Goal: Task Accomplishment & Management: Complete application form

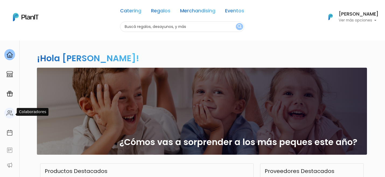
click at [6, 109] on div at bounding box center [9, 113] width 11 height 11
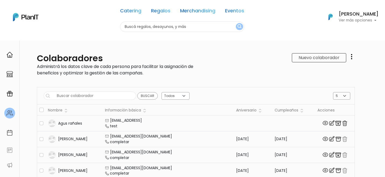
click at [326, 52] on div "Colaboradores Administrá los datos clave de cada persona para facilitar la asig…" at bounding box center [204, 126] width 335 height 173
click at [325, 59] on link "Nuevo colaborador" at bounding box center [319, 57] width 54 height 9
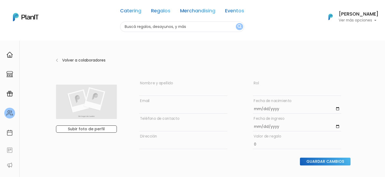
click at [192, 86] on input "text" at bounding box center [183, 88] width 88 height 16
type input "Malena Tagliaferro"
type input "mtagliaferro@eagerworks.com"
click at [256, 110] on input "date" at bounding box center [297, 106] width 88 height 16
type input "[DATE]"
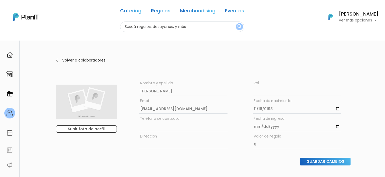
click at [206, 129] on input "text" at bounding box center [183, 124] width 88 height 16
paste input "549115953"
type input "549115953"
click at [196, 144] on input "text" at bounding box center [183, 142] width 88 height 16
paste input "Aguirre 938 timbre 8 C.P 1414 CABA Buenos Aires Argentina"
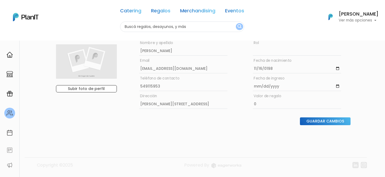
scroll to position [41, 0]
type input "Aguirre 938 timbre 8 C.P 1414 CABA Buenos Aires Argentina"
click at [318, 120] on input "Guardar Cambios" at bounding box center [325, 121] width 51 height 8
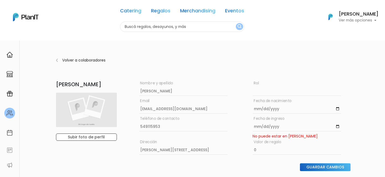
click at [256, 127] on input "date" at bounding box center [297, 124] width 88 height 16
type input "[DATE]"
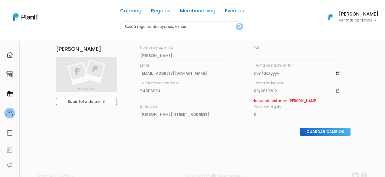
scroll to position [36, 0]
click at [321, 133] on input "Guardar Cambios" at bounding box center [325, 132] width 51 height 8
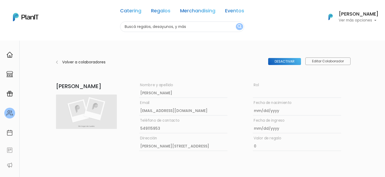
click at [68, 63] on p "Volver a colaboradores" at bounding box center [99, 62] width 74 height 6
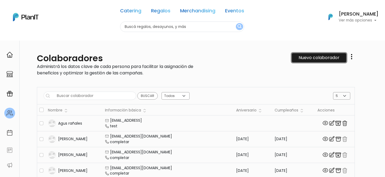
click at [314, 55] on link "Nuevo colaborador" at bounding box center [319, 57] width 54 height 9
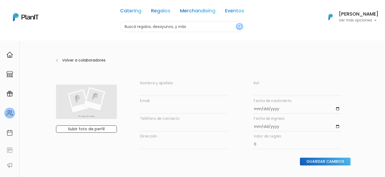
click at [205, 92] on input "text" at bounding box center [183, 88] width 88 height 16
type input "[PERSON_NAME]"
type input "[EMAIL_ADDRESS][DOMAIN_NAME]"
type input "[DATE]"
paste input "[PHONE_NUMBER]"
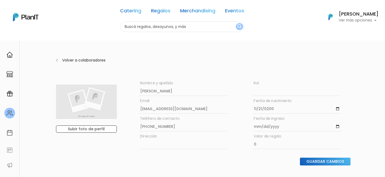
type input "[PHONE_NUMBER]"
click at [179, 147] on input "text" at bounding box center [183, 142] width 88 height 16
paste input "[STREET_ADDRESS]. Dpto B - [GEOGRAPHIC_DATA], [PERSON_NAME] (Entre [PERSON_NAME…"
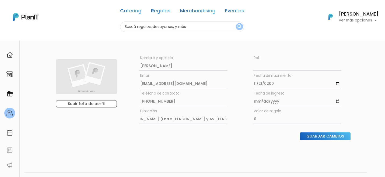
scroll to position [41, 0]
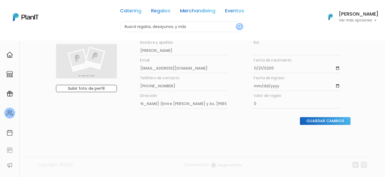
type input "[STREET_ADDRESS]. Dpto B - [GEOGRAPHIC_DATA], [PERSON_NAME] (Entre [PERSON_NAME…"
click at [257, 87] on input "date" at bounding box center [297, 83] width 88 height 16
type input "[DATE]"
click at [320, 122] on input "Guardar Cambios" at bounding box center [325, 121] width 51 height 8
